Goal: Information Seeking & Learning: Learn about a topic

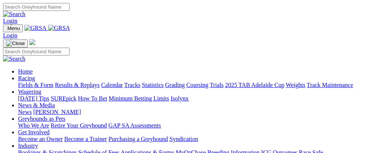
scroll to position [228, 0]
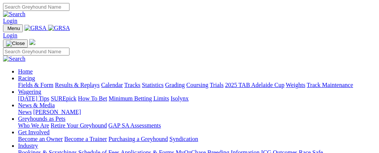
scroll to position [224, 0]
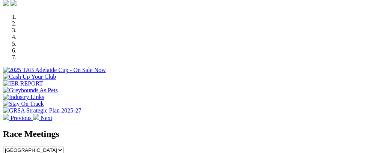
drag, startPoint x: 0, startPoint y: 0, endPoint x: 262, endPoint y: 1, distance: 262.2
click at [63, 147] on select "South Australia New South Wales Northern Territory Queensland Tasmania Victoria…" at bounding box center [33, 150] width 60 height 7
select select "NT"
click at [63, 147] on select "South Australia New South Wales Northern Territory Queensland Tasmania Victoria…" at bounding box center [33, 150] width 60 height 7
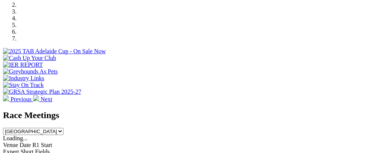
scroll to position [245, 0]
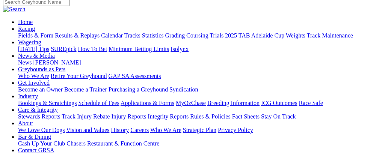
scroll to position [80, 0]
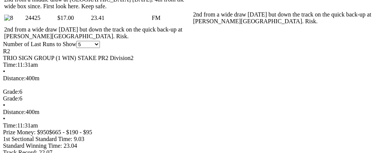
scroll to position [492, 0]
